Goal: Task Accomplishment & Management: Manage account settings

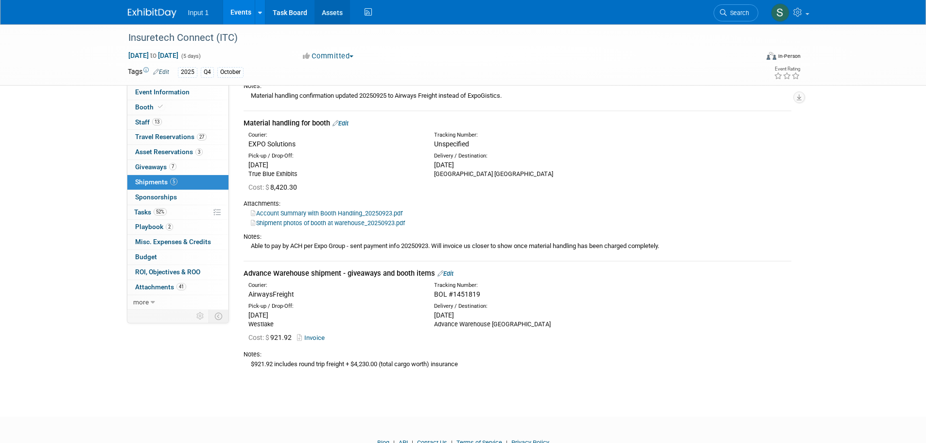
click at [331, 13] on link "Assets" at bounding box center [332, 12] width 35 height 24
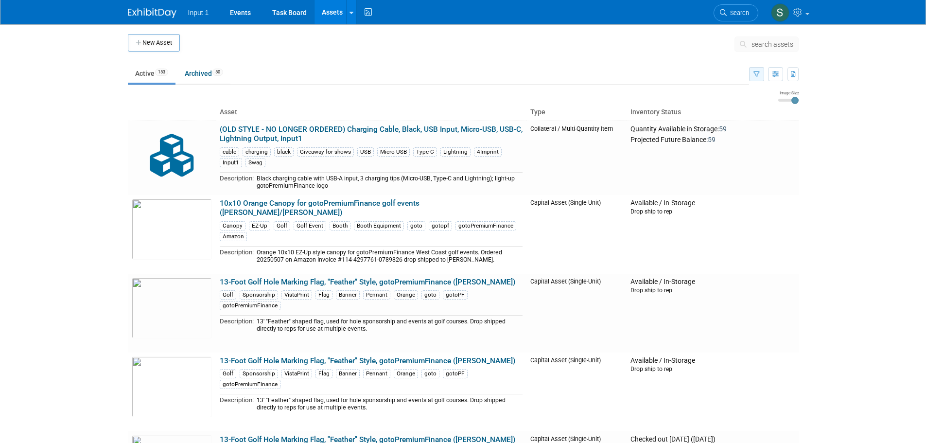
click at [759, 71] on button "button" at bounding box center [756, 74] width 15 height 14
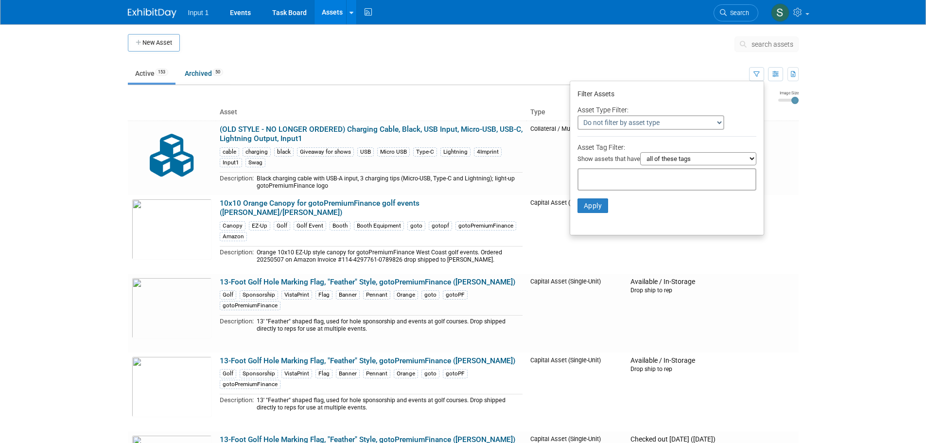
click at [622, 181] on input "text" at bounding box center [622, 178] width 78 height 10
type input "polo"
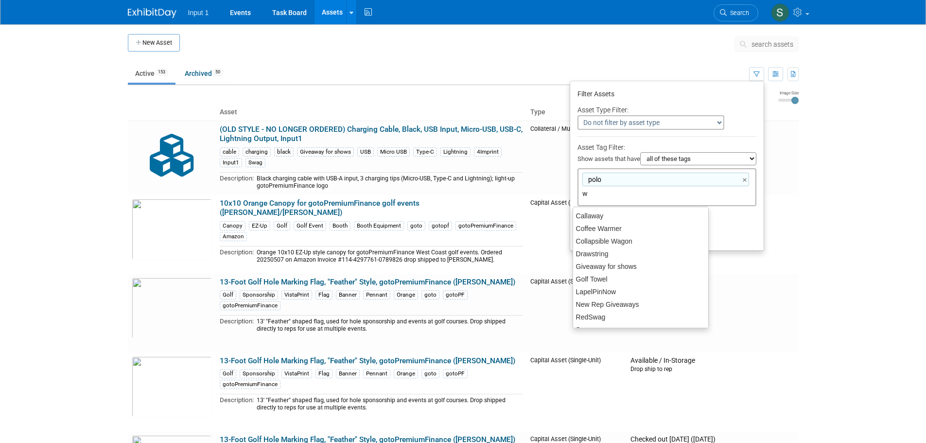
type input "wo"
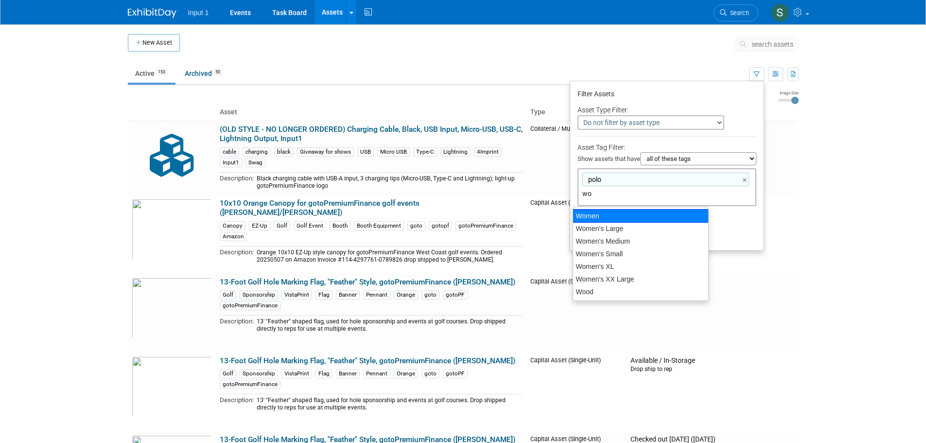
click at [589, 216] on div "Women" at bounding box center [641, 216] width 136 height 14
type input "polo, Women"
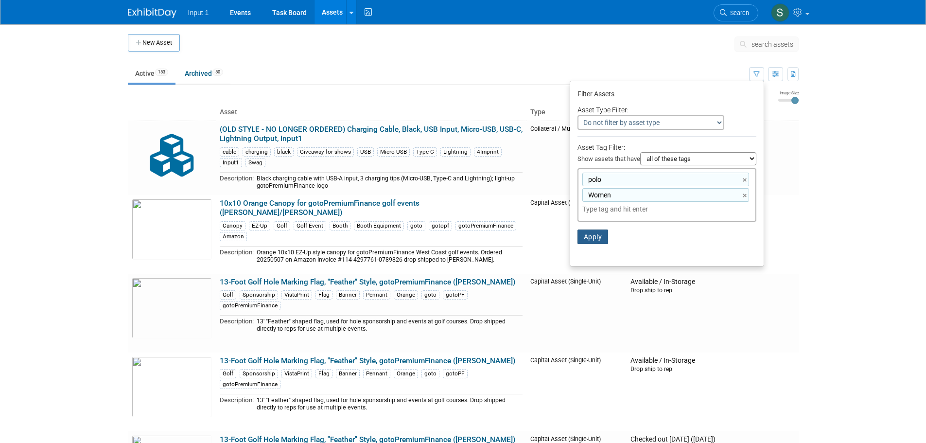
click at [589, 235] on button "Apply" at bounding box center [593, 237] width 31 height 15
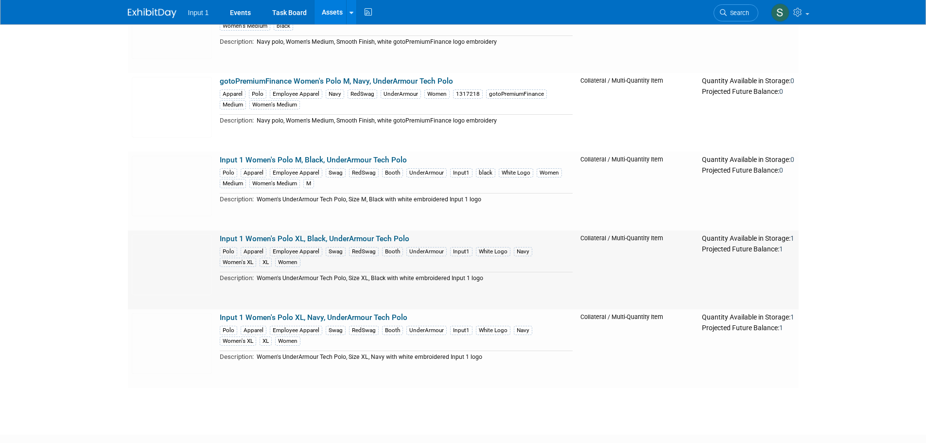
scroll to position [146, 0]
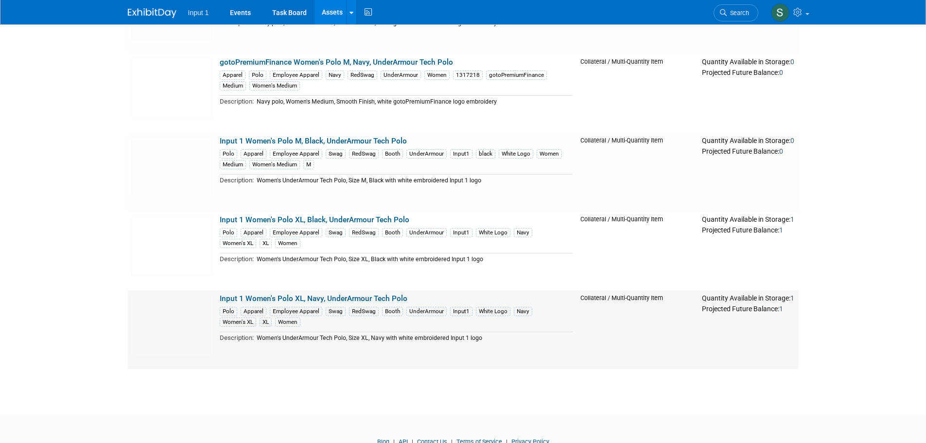
click at [324, 299] on link "Input 1 Women's Polo XL, Navy, UnderArmour Tech Polo" at bounding box center [314, 298] width 188 height 9
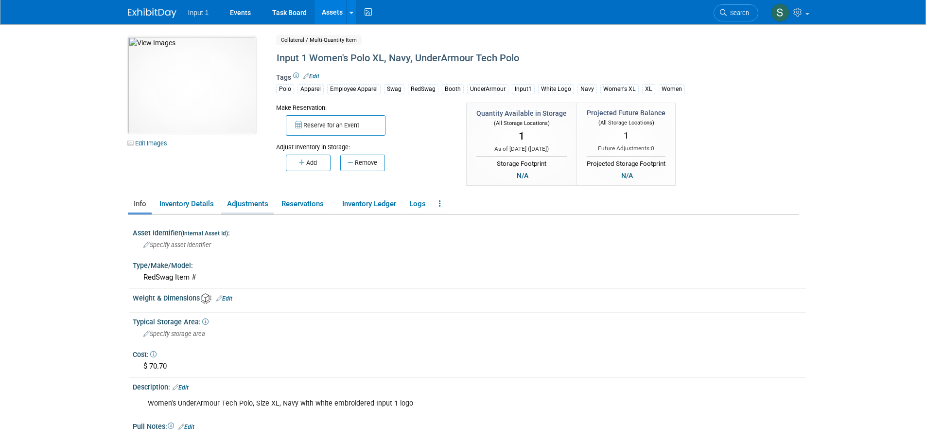
click at [254, 209] on link "Adjustments" at bounding box center [247, 203] width 53 height 17
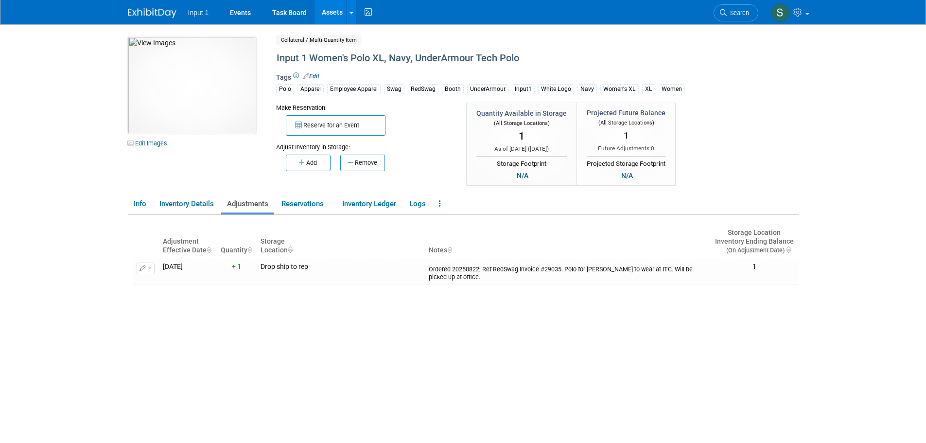
click at [364, 163] on button "Remove" at bounding box center [362, 163] width 45 height 17
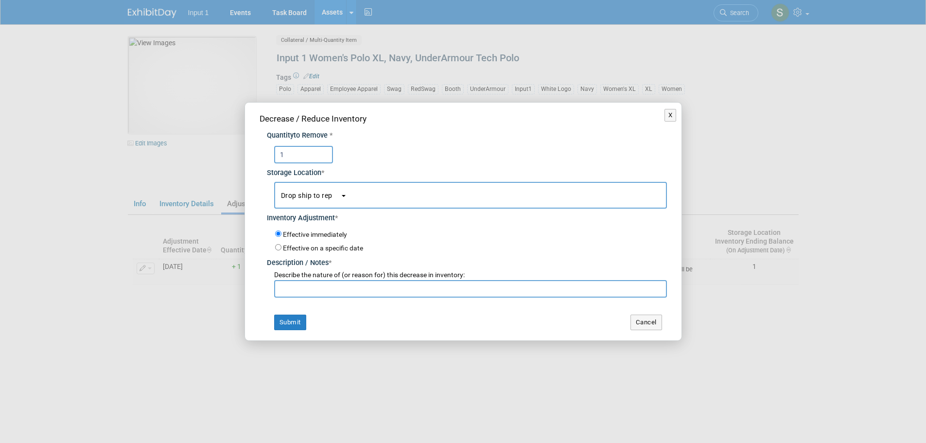
type input "1"
click at [338, 196] on span "button" at bounding box center [337, 196] width 8 height 6
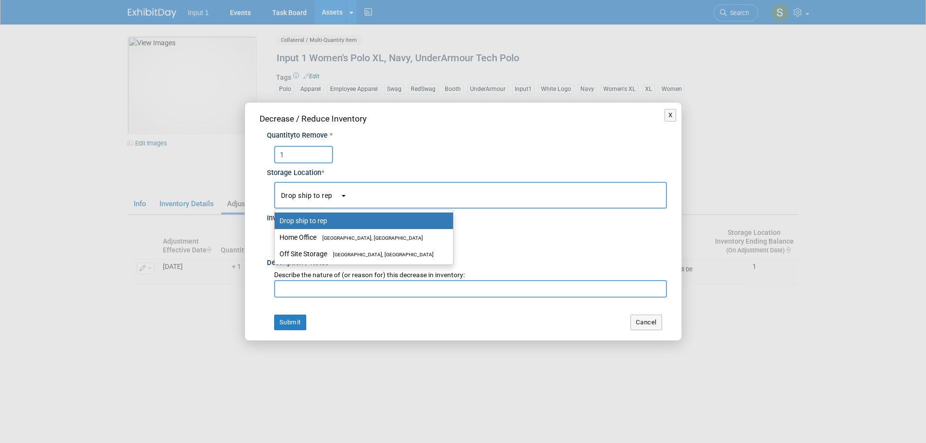
click at [46, 179] on div "X Decrease / Reduce Inventory Quantity to Remove * 1 * Drop ship to rep" at bounding box center [463, 221] width 926 height 443
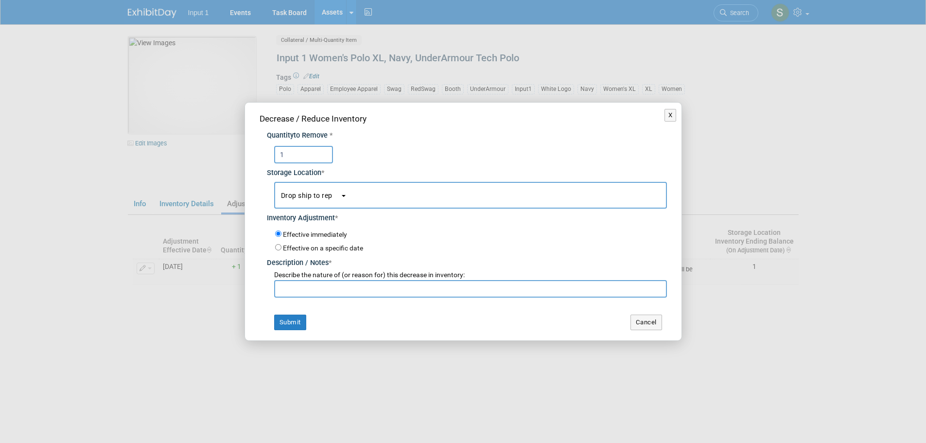
click at [385, 285] on input "text" at bounding box center [470, 289] width 393 height 18
type input "Navy was on Backorder indefinitely; changed to Black (Gillian OK'd) 20250925"
click at [297, 324] on button "Submit" at bounding box center [290, 323] width 32 height 16
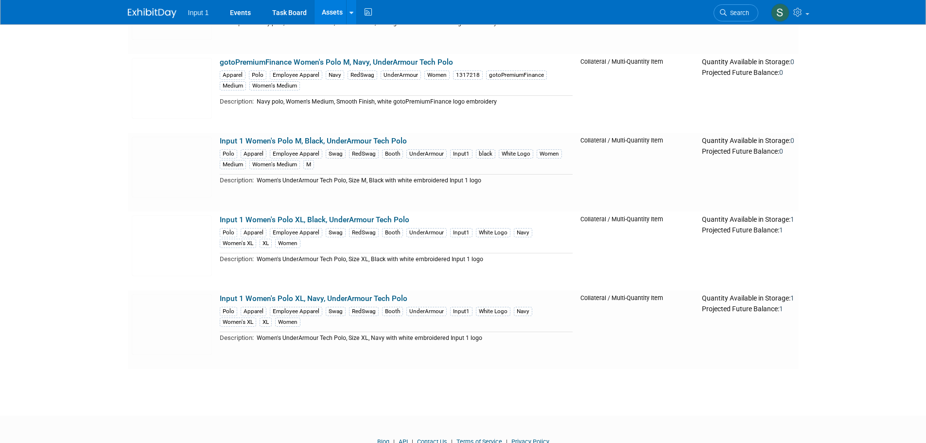
click at [351, 221] on link "Input 1 Women's Polo XL, Black, UnderArmour Tech Polo" at bounding box center [315, 219] width 190 height 9
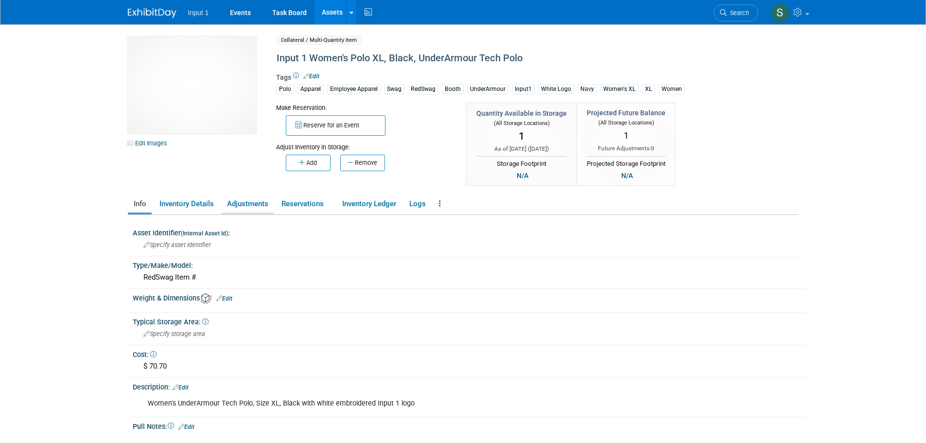
click at [248, 199] on link "Adjustments" at bounding box center [247, 203] width 53 height 17
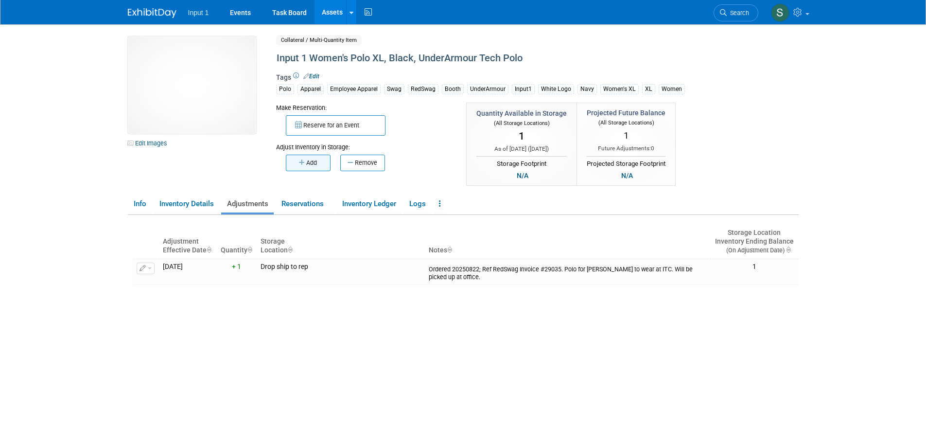
click at [318, 162] on button "Add" at bounding box center [308, 163] width 45 height 17
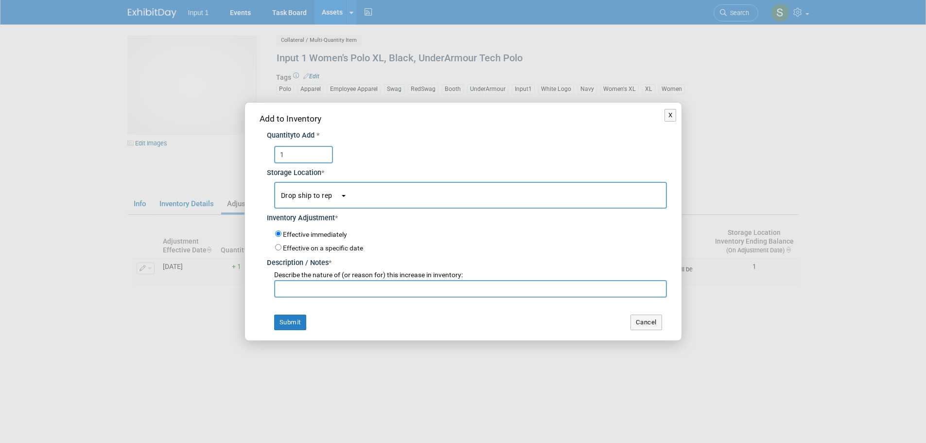
type input "1"
click at [336, 296] on input "text" at bounding box center [470, 289] width 393 height 18
type input "Navy was on Backorder indefinitely; changed to Black (Gillian OK'd) 20250925."
click at [289, 326] on button "Submit" at bounding box center [290, 323] width 32 height 16
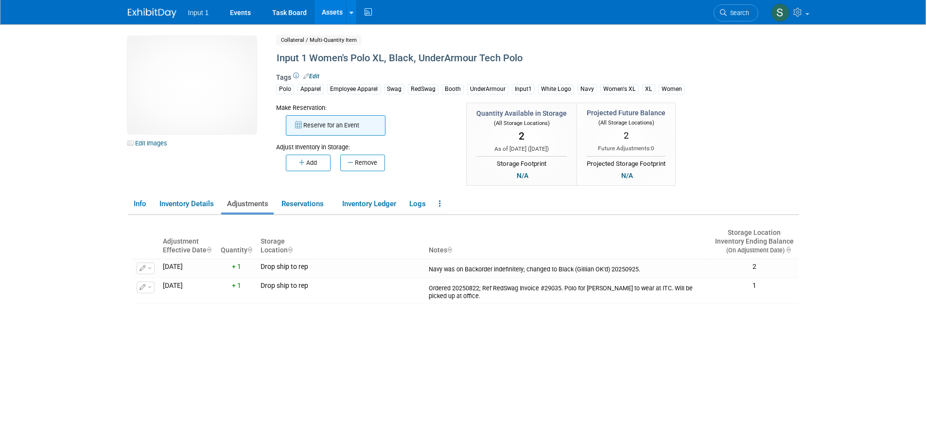
click at [345, 123] on button "Reserve for an Event" at bounding box center [336, 125] width 100 height 20
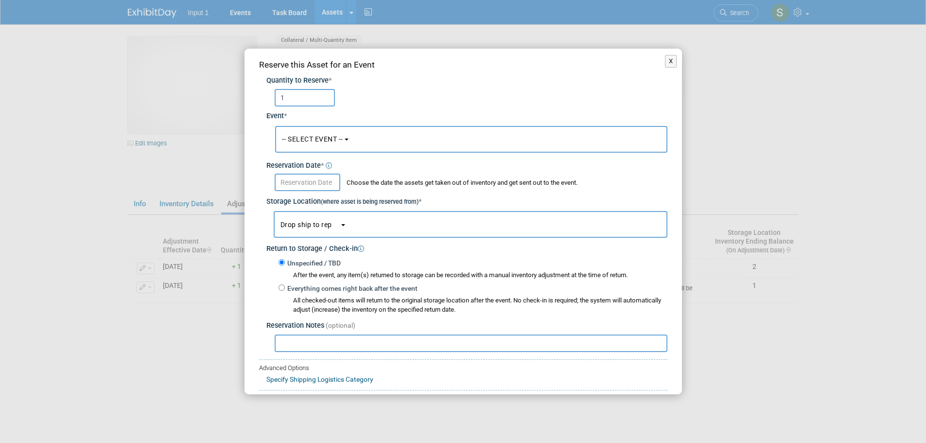
type input "1"
click at [367, 136] on button "-- SELECT EVENT --" at bounding box center [471, 139] width 392 height 27
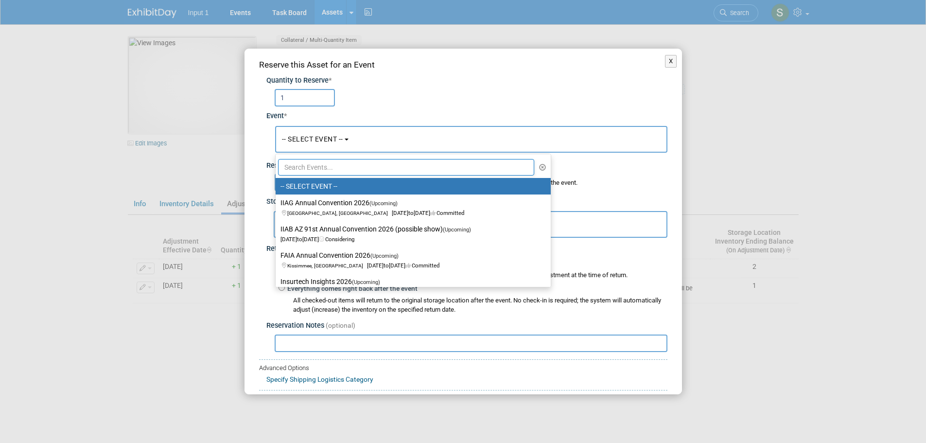
click at [303, 167] on input "text" at bounding box center [406, 167] width 257 height 17
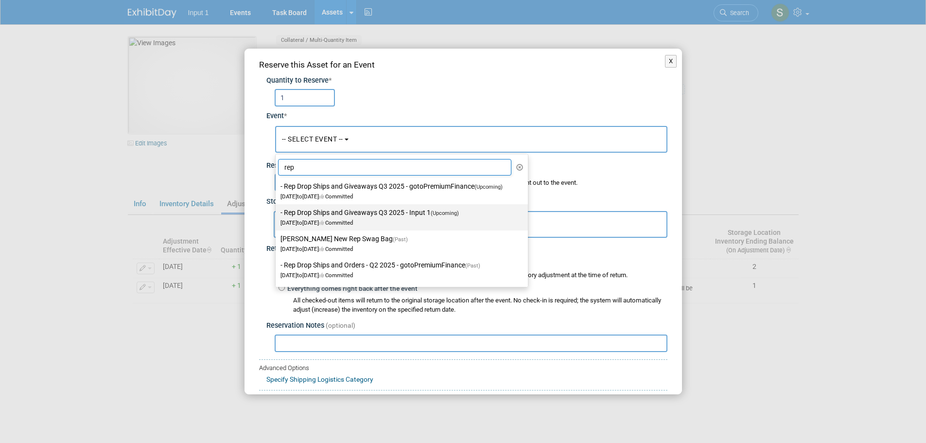
type input "rep"
click at [343, 215] on label "- Rep Drop Ships and Giveaways Q3 2025 - Input 1 (Upcoming) Jul 1, 2025 to Sep …" at bounding box center [400, 217] width 238 height 22
click at [277, 215] on input "- Rep Drop Ships and Giveaways Q3 2025 - Input 1 (Upcoming) Jul 1, 2025 to Sep …" at bounding box center [274, 213] width 6 height 6
select select "11146710"
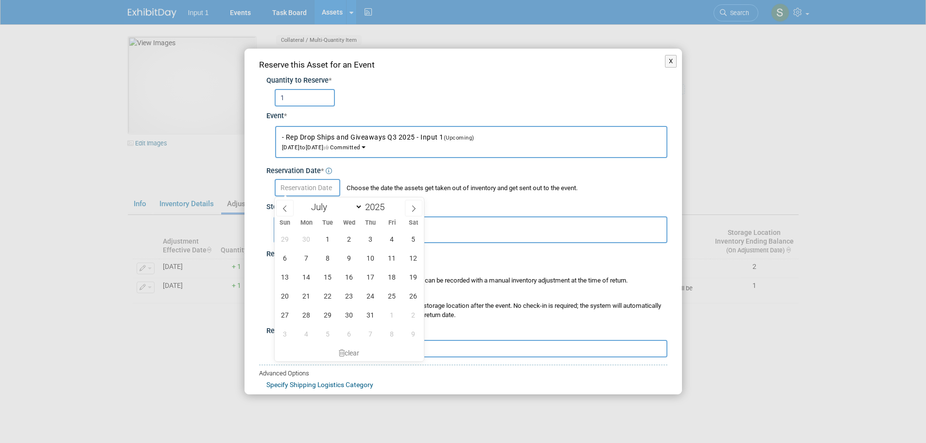
click at [309, 194] on input "text" at bounding box center [308, 188] width 66 height 18
click at [408, 210] on span at bounding box center [414, 208] width 18 height 17
select select "8"
click at [370, 297] on span "25" at bounding box center [370, 295] width 19 height 19
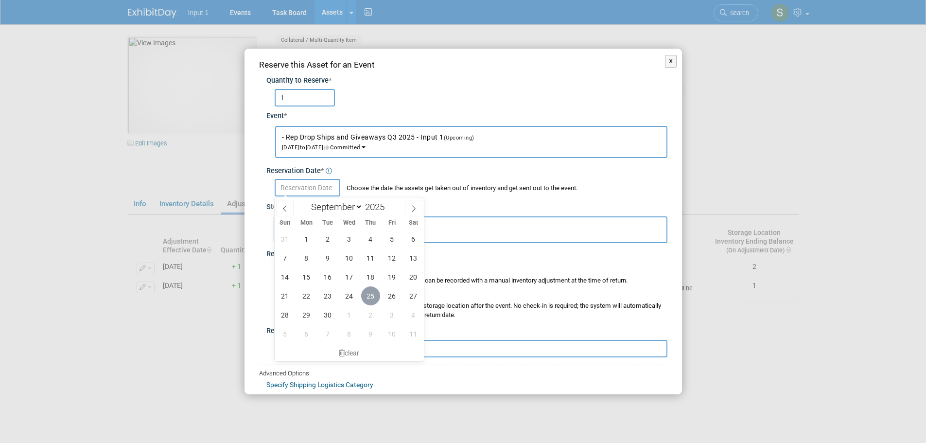
type input "Sep 25, 2025"
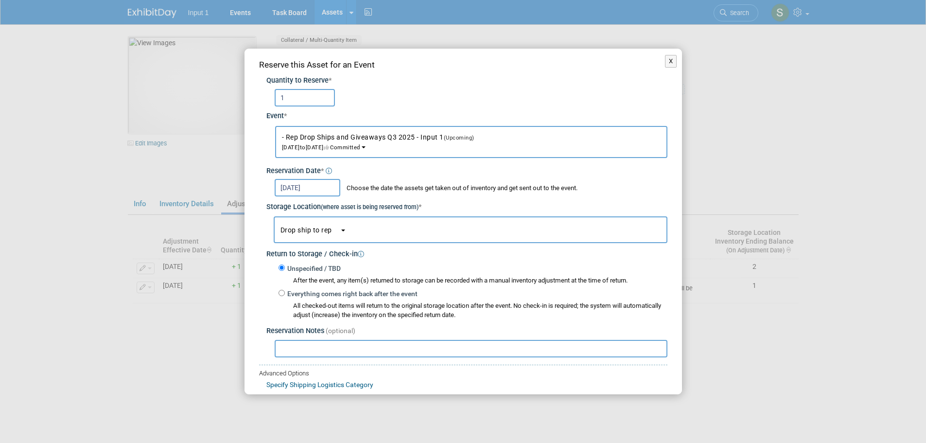
click at [301, 351] on input "text" at bounding box center [471, 349] width 393 height 18
click at [284, 347] on input "Handed to Gillian at home office." at bounding box center [471, 349] width 393 height 18
click at [282, 347] on input "Handed to Gillian at home office." at bounding box center [471, 349] width 393 height 18
drag, startPoint x: 591, startPoint y: 348, endPoint x: 205, endPoint y: 338, distance: 386.7
click at [205, 338] on div "X Reserve this Asset for an Event Quantity to Reserve * 1 *" at bounding box center [463, 221] width 926 height 443
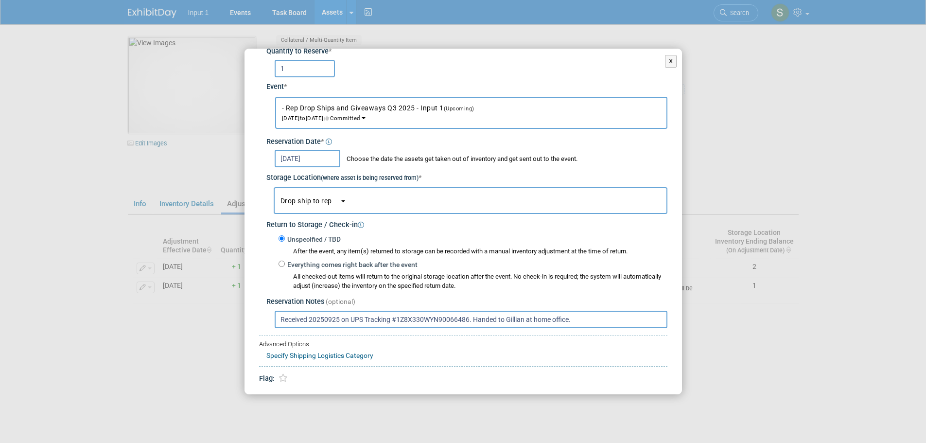
scroll to position [58, 0]
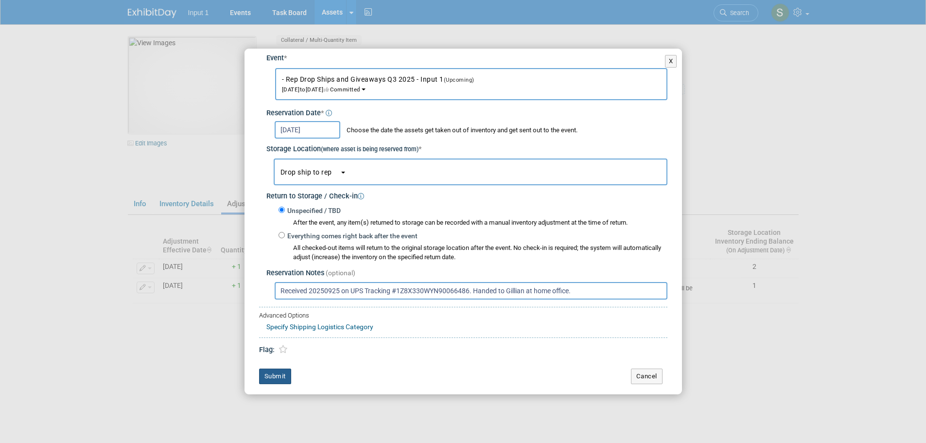
type input "Received 20250925 on UPS Tracking #1Z8X330WYN90066486. Handed to Gillian at hom…"
click at [282, 376] on button "Submit" at bounding box center [275, 377] width 32 height 16
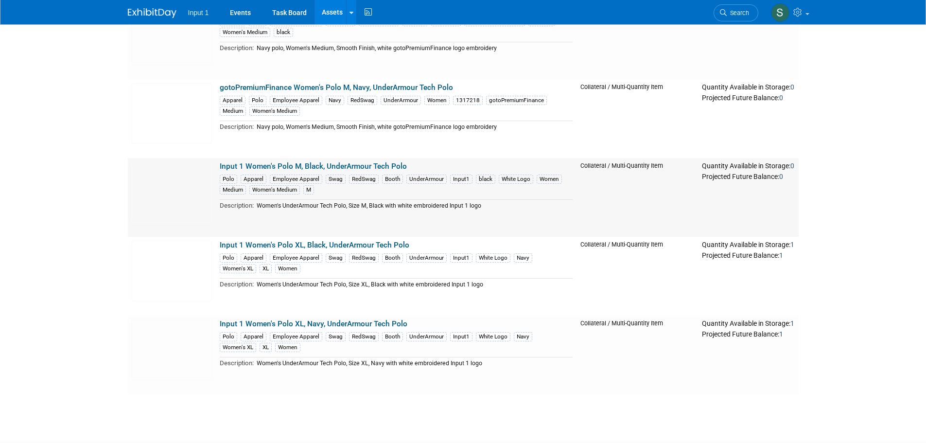
scroll to position [97, 0]
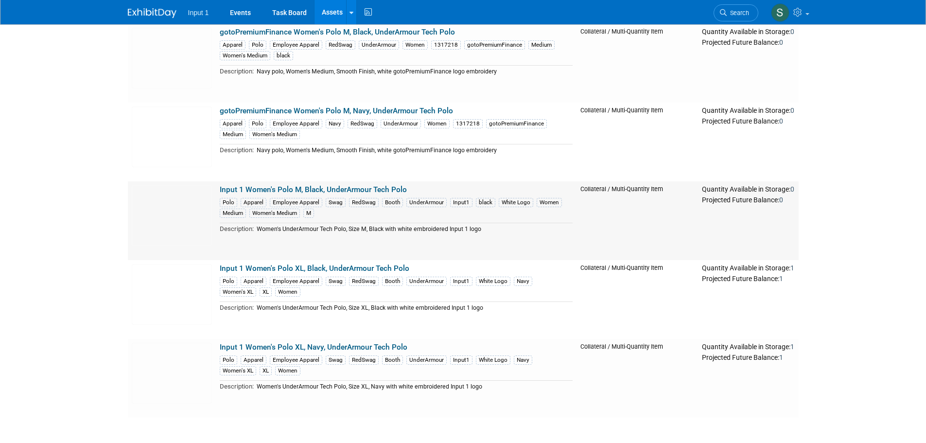
click at [305, 189] on link "Input 1 Women's Polo M, Black, UnderArmour Tech Polo" at bounding box center [313, 189] width 187 height 9
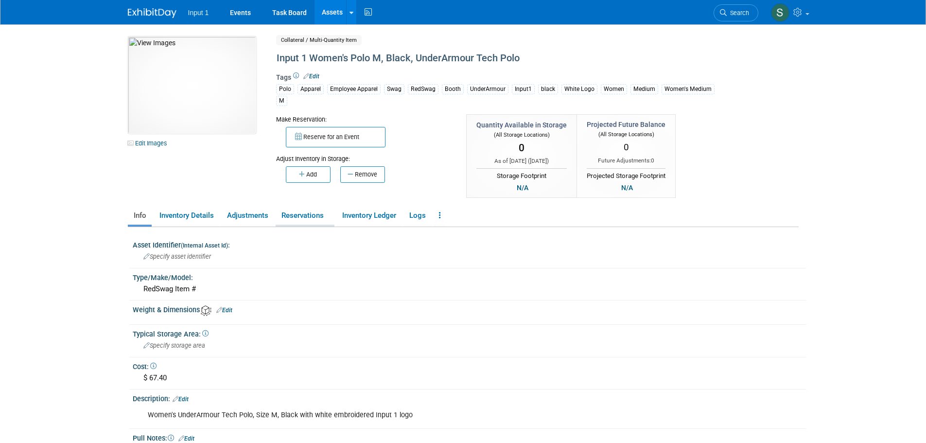
click at [293, 219] on link "Reservations" at bounding box center [305, 215] width 59 height 17
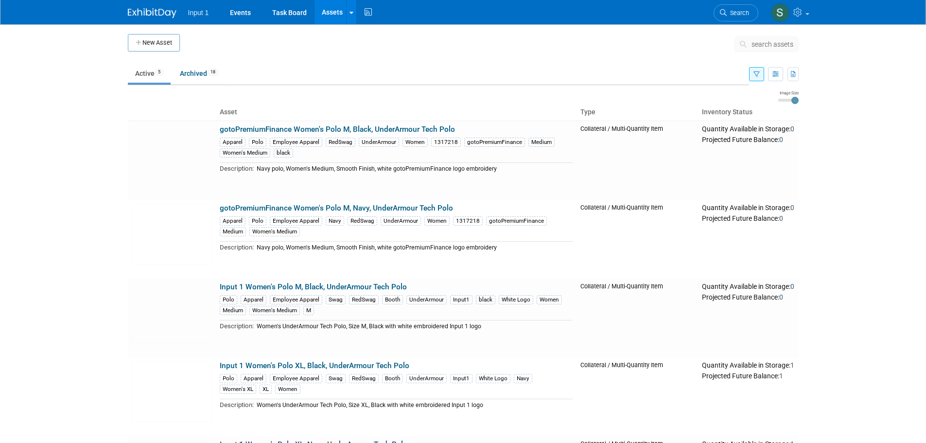
click at [758, 75] on icon "button" at bounding box center [757, 74] width 6 height 6
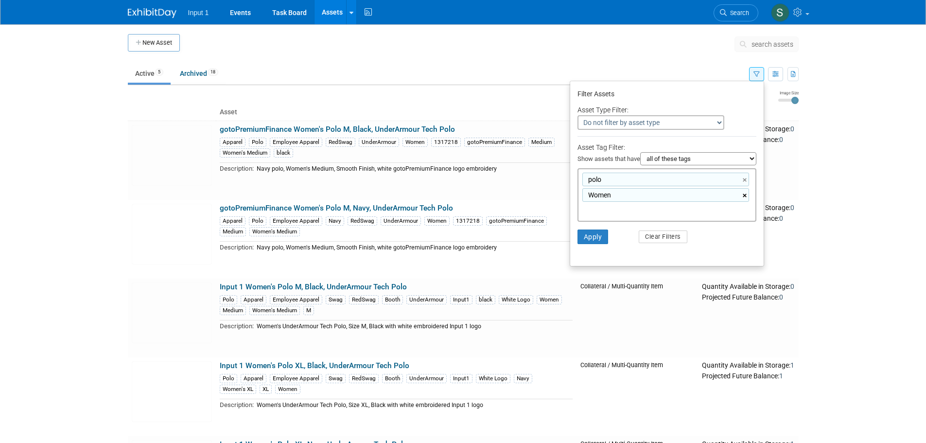
click at [747, 197] on link "×" at bounding box center [746, 195] width 6 height 11
type input "polo"
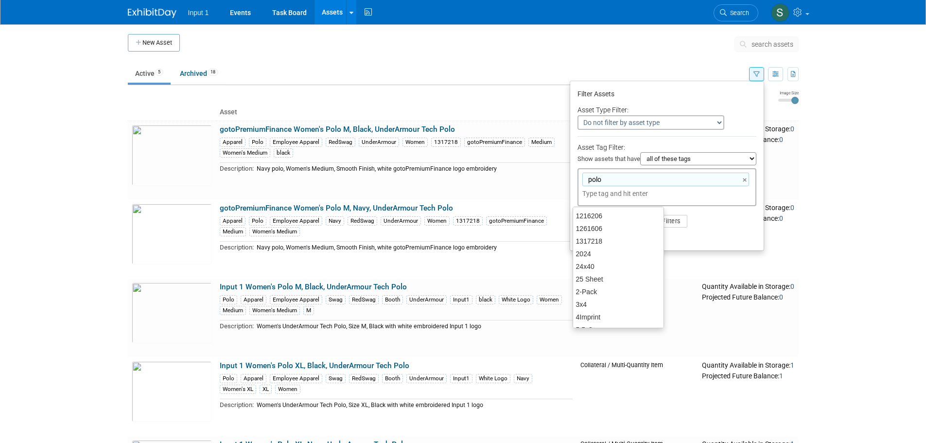
click at [715, 226] on li "Apply Clear Filters" at bounding box center [667, 221] width 194 height 29
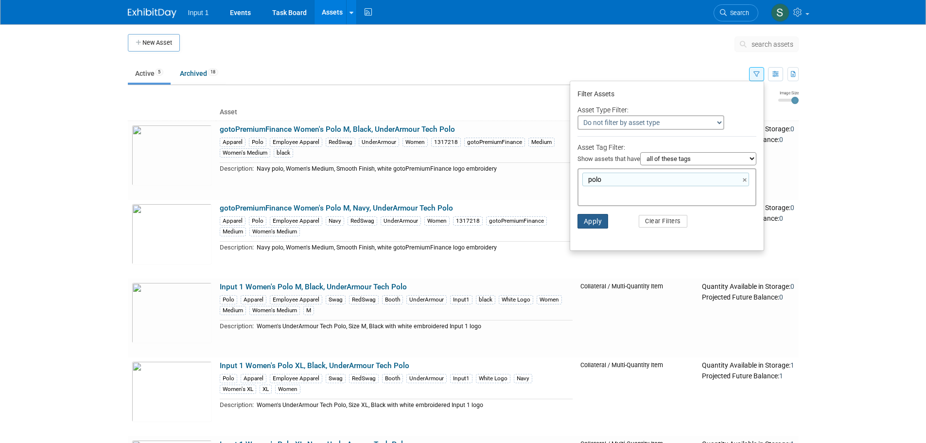
click at [593, 224] on button "Apply" at bounding box center [593, 221] width 31 height 15
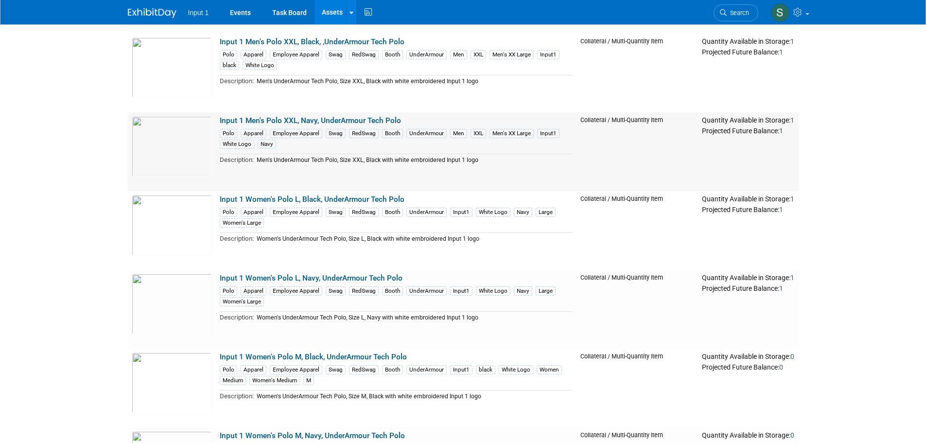
scroll to position [1118, 0]
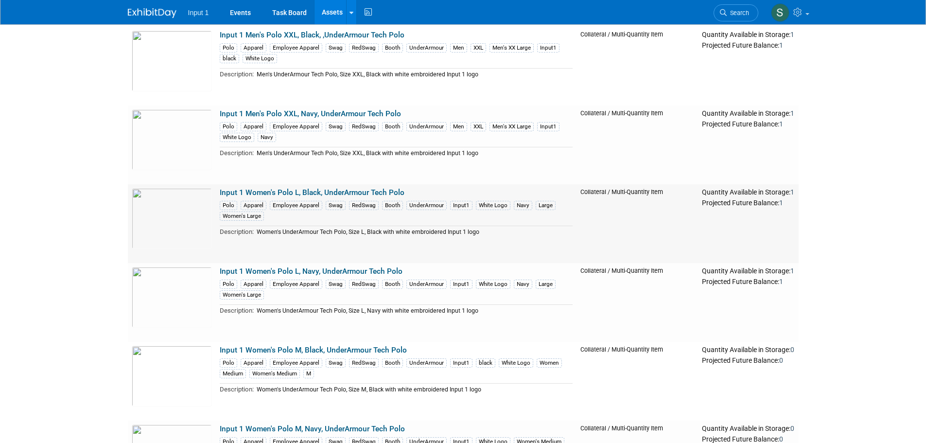
click at [342, 191] on link "Input 1 Women's Polo L, Black, UnderArmour Tech Polo" at bounding box center [312, 192] width 185 height 9
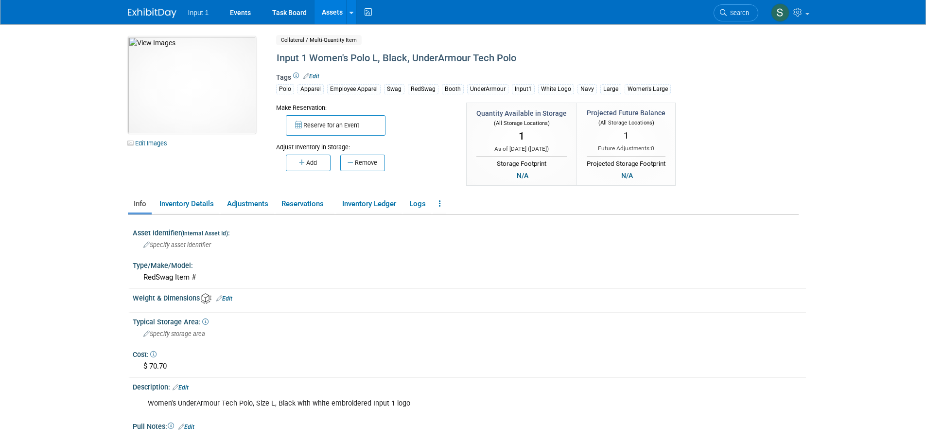
click at [318, 78] on link "Edit" at bounding box center [311, 76] width 16 height 7
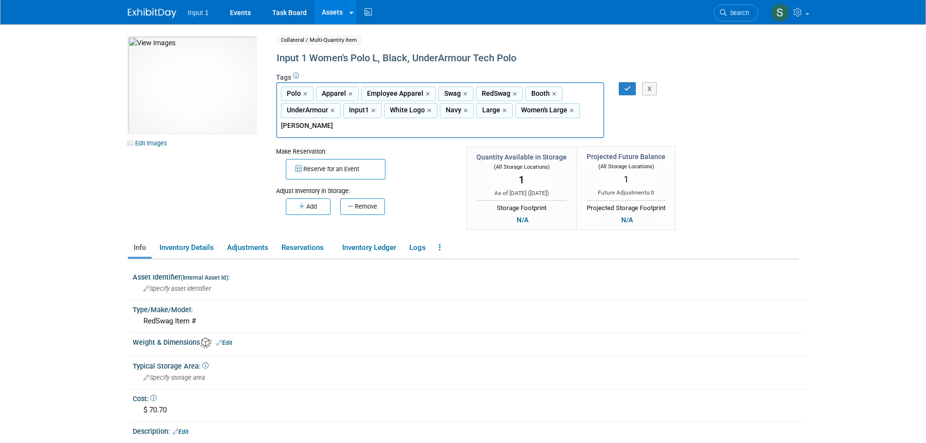
type input "Q"
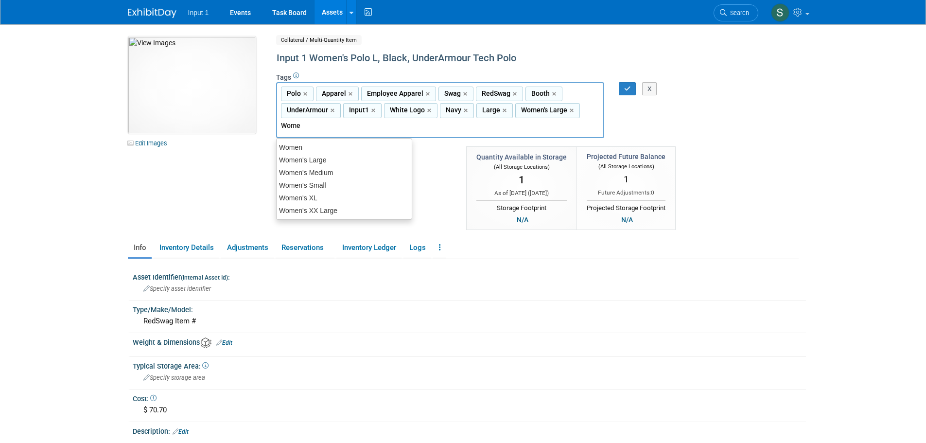
type input "Women"
click at [283, 143] on div "Women" at bounding box center [344, 148] width 136 height 14
type input "Polo, Apparel, Employee Apparel, Swag, RedSwag, Booth, UnderArmour, Input1, Whi…"
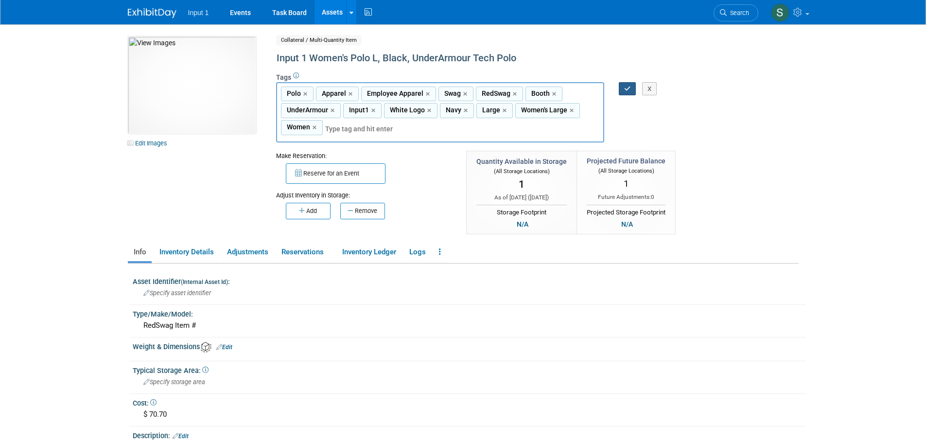
click at [625, 88] on icon "button" at bounding box center [627, 89] width 7 height 6
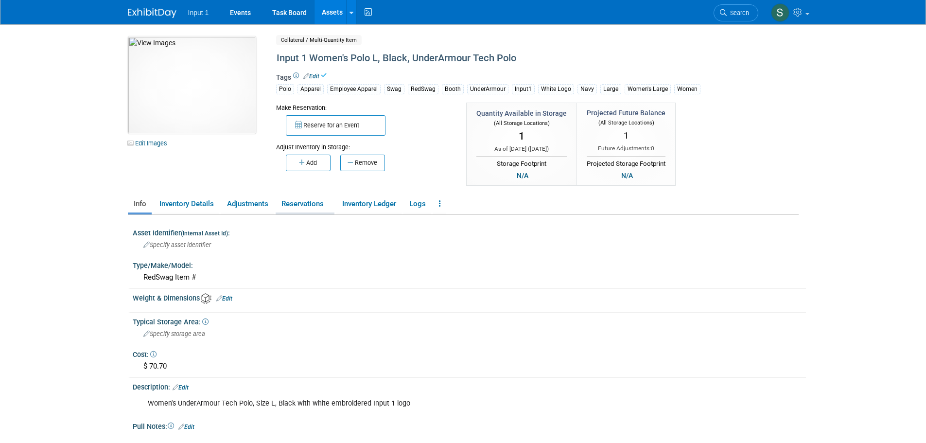
drag, startPoint x: 306, startPoint y: 204, endPoint x: 316, endPoint y: 208, distance: 9.8
click at [307, 204] on link "Reservations" at bounding box center [305, 203] width 59 height 17
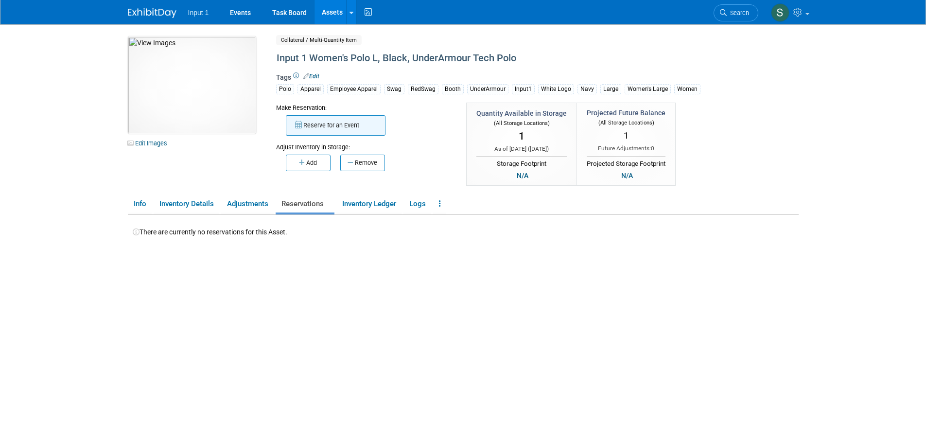
click at [324, 125] on button "Reserve for an Event" at bounding box center [336, 125] width 100 height 20
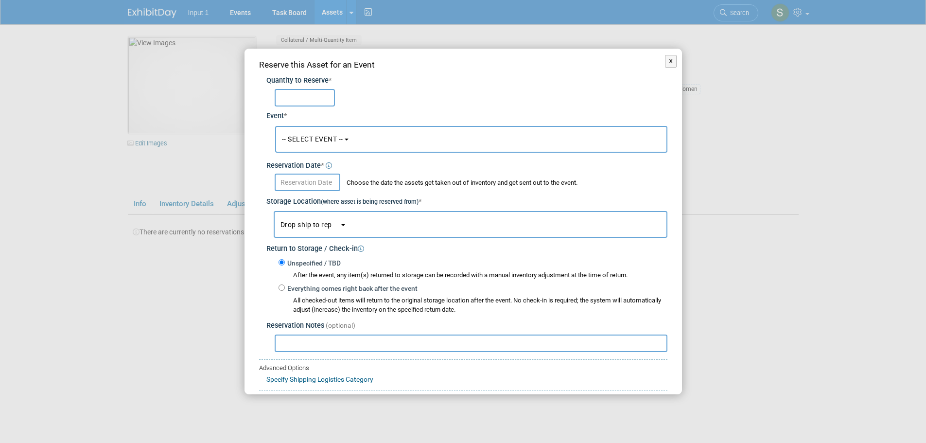
click at [302, 341] on input "text" at bounding box center [471, 344] width 393 height 18
paste input "Received 20250925 on UPS Tracking #1Z8X330WYN90066486. Handed to Gillian at hom…"
type input "Received 20250925 on UPS Tracking #1Z8X330WYN90066486. Handed to Gillian at hom…"
click at [294, 99] on input "text" at bounding box center [305, 98] width 60 height 18
type input "1"
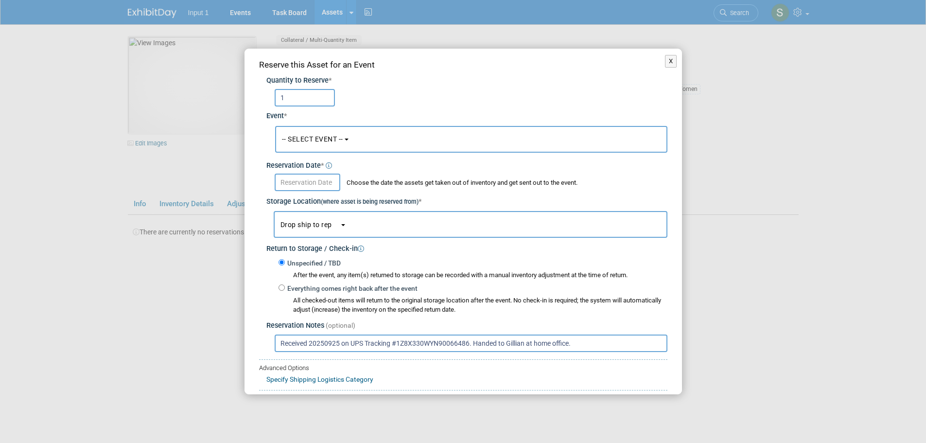
click at [387, 143] on button "-- SELECT EVENT --" at bounding box center [471, 139] width 392 height 27
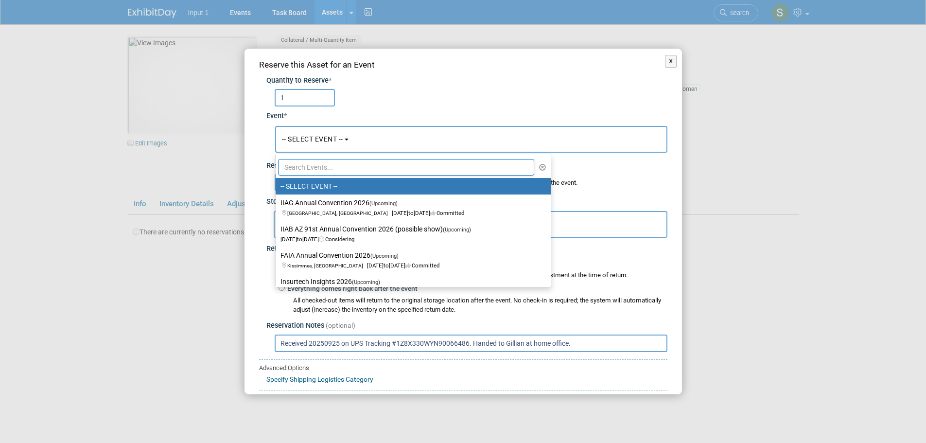
click at [330, 174] on input "text" at bounding box center [406, 167] width 257 height 17
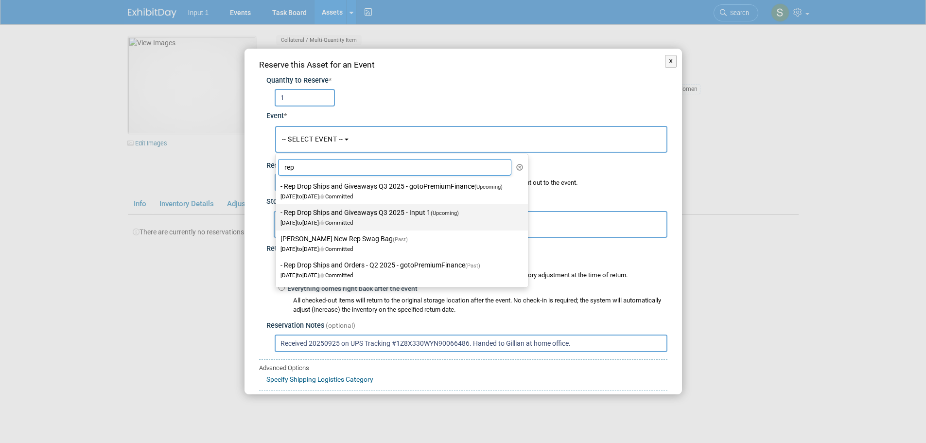
type input "rep"
click at [344, 212] on label "- Rep Drop Ships and Giveaways Q3 2025 - Input 1 (Upcoming) [DATE] to [DATE] Co…" at bounding box center [400, 217] width 238 height 22
click at [277, 212] on input "- Rep Drop Ships and Giveaways Q3 2025 - Input 1 (Upcoming) [DATE] to [DATE] Co…" at bounding box center [274, 213] width 6 height 6
select select "11146710"
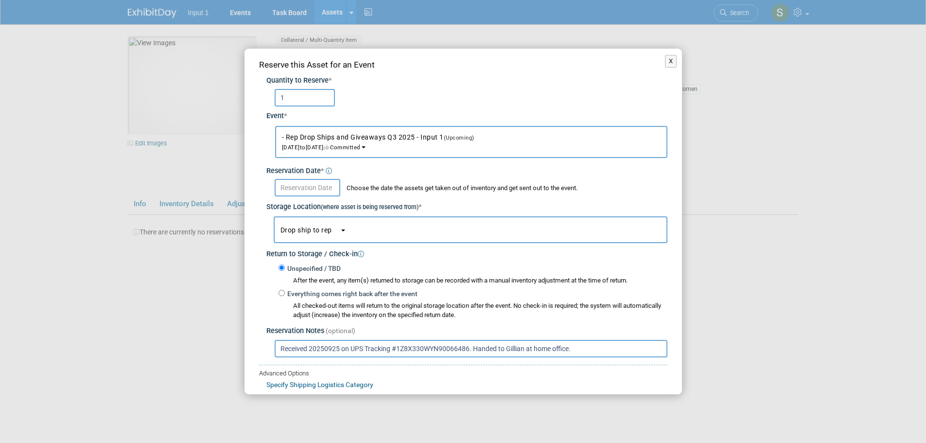
click at [299, 188] on input "text" at bounding box center [308, 188] width 66 height 18
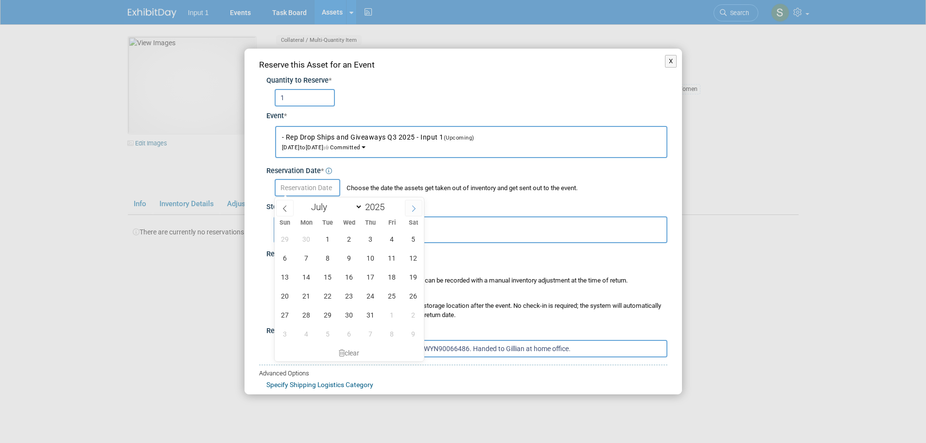
click at [414, 207] on icon at bounding box center [413, 208] width 7 height 7
click at [414, 207] on icon at bounding box center [413, 209] width 3 height 6
select select "8"
click at [371, 298] on span "25" at bounding box center [370, 295] width 19 height 19
type input "[DATE]"
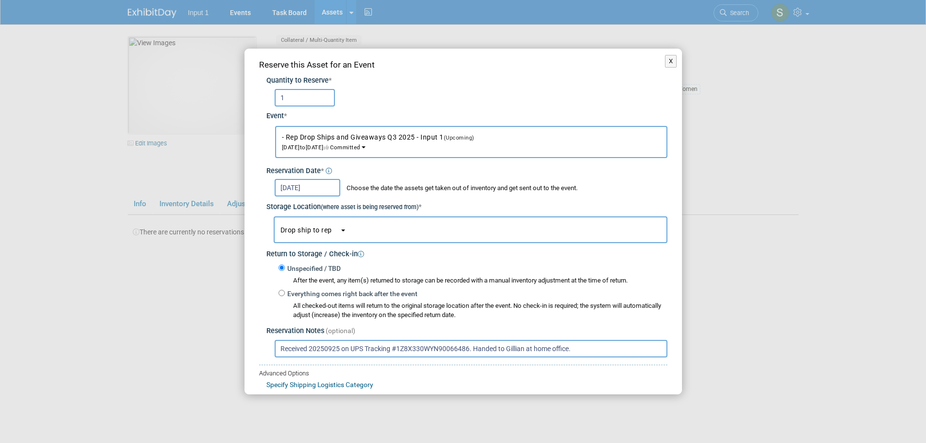
click at [480, 311] on div "All checked-out items will return to the original storage location after the ev…" at bounding box center [480, 310] width 374 height 18
drag, startPoint x: 526, startPoint y: 346, endPoint x: 507, endPoint y: 346, distance: 19.0
click at [507, 346] on input "Received 20250925 on UPS Tracking #1Z8X330WYN90066486. Handed to Gillian at hom…" at bounding box center [471, 349] width 393 height 18
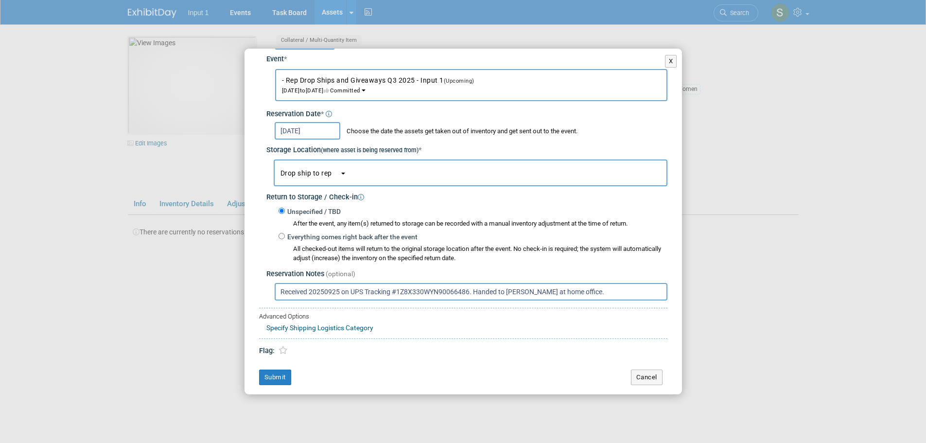
scroll to position [58, 0]
type input "Received 20250925 on UPS Tracking #1Z8X330WYN90066486. Handed to [PERSON_NAME] …"
click at [274, 374] on button "Submit" at bounding box center [275, 377] width 32 height 16
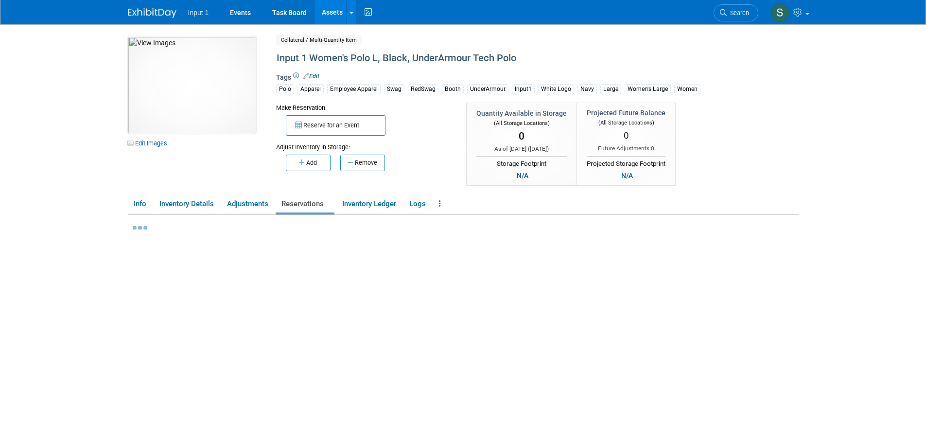
click at [691, 277] on div at bounding box center [466, 339] width 666 height 248
